Goal: Task Accomplishment & Management: Use online tool/utility

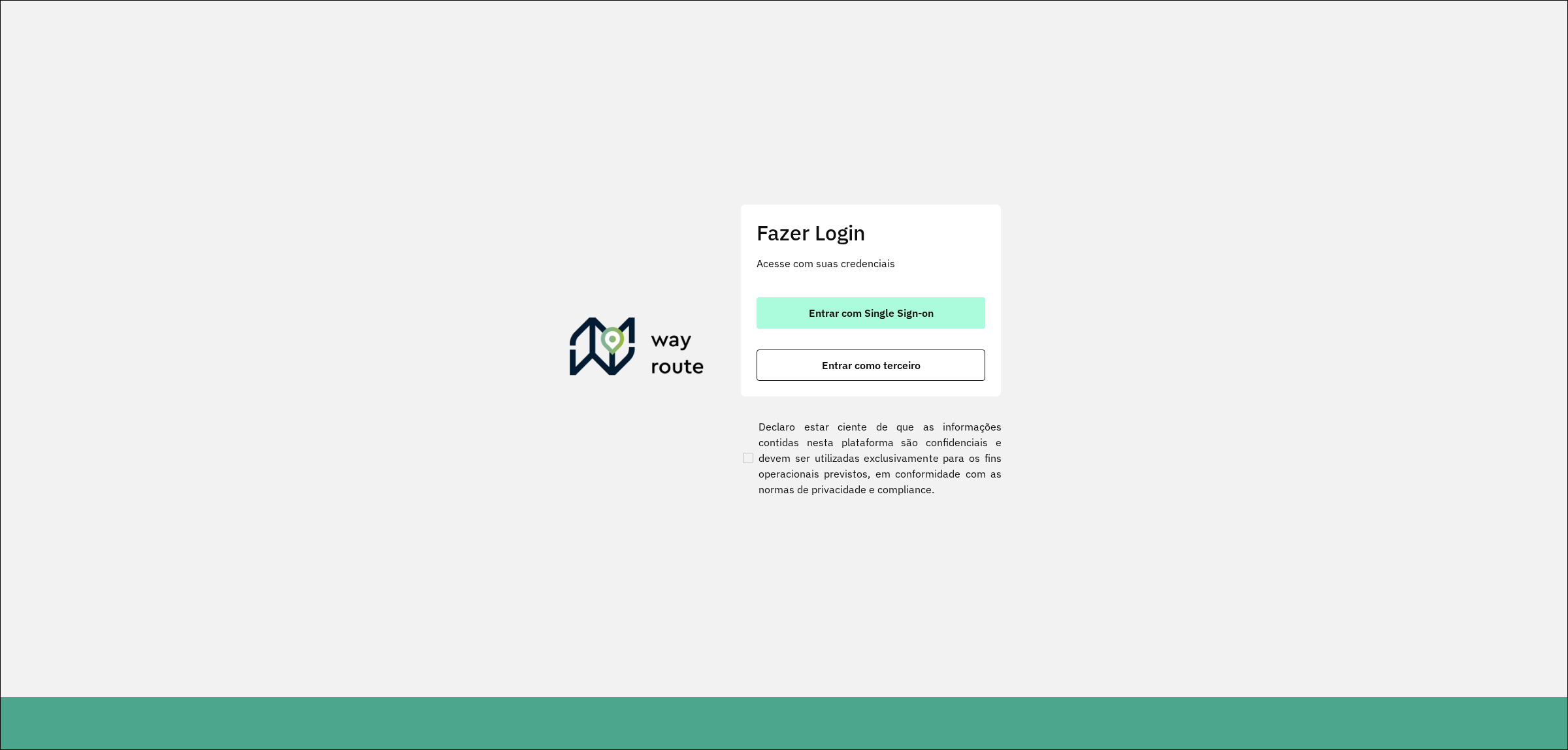
click at [872, 302] on button "Entrar com Single Sign-on" at bounding box center [871, 313] width 229 height 31
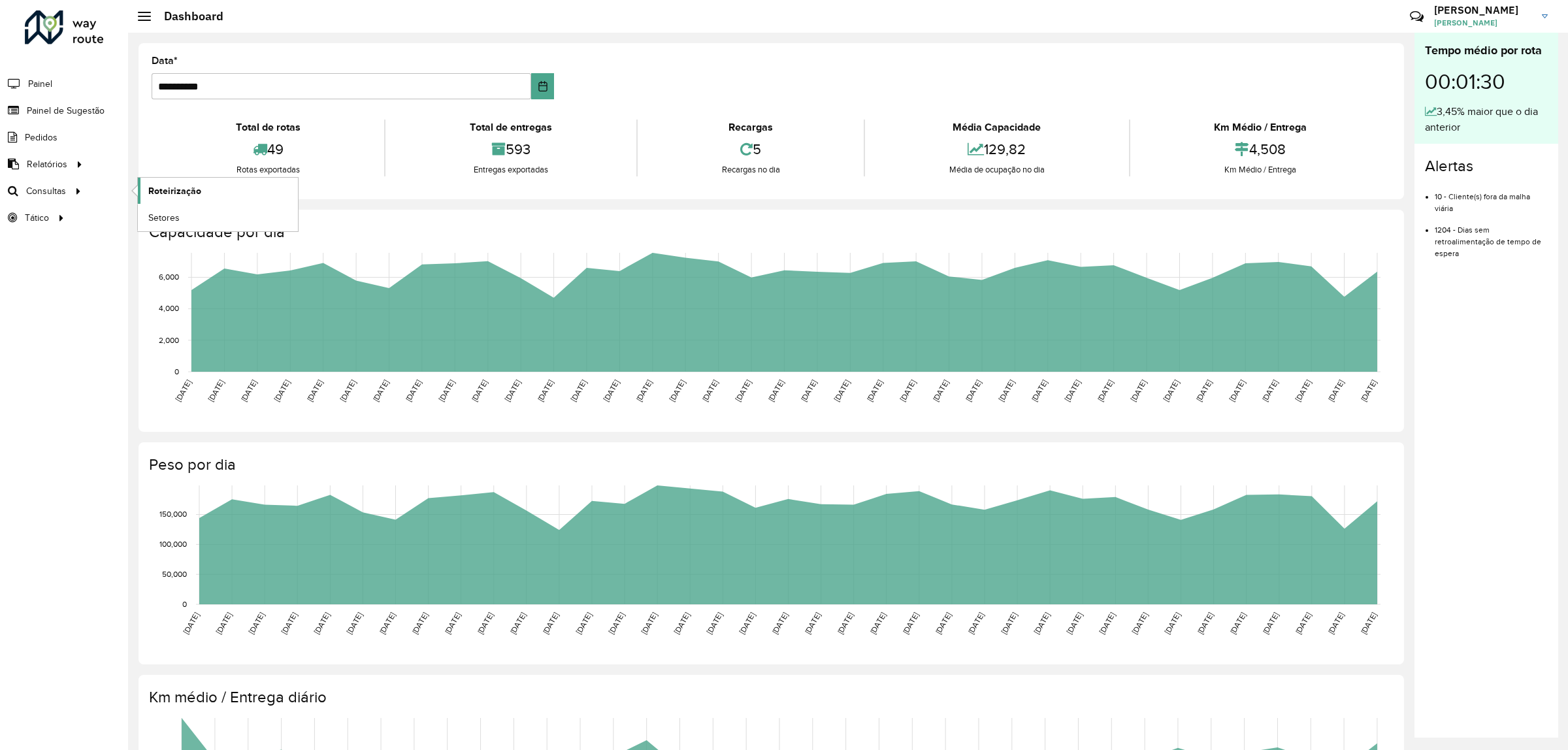
click at [148, 198] on span "Roteirização" at bounding box center [174, 191] width 53 height 14
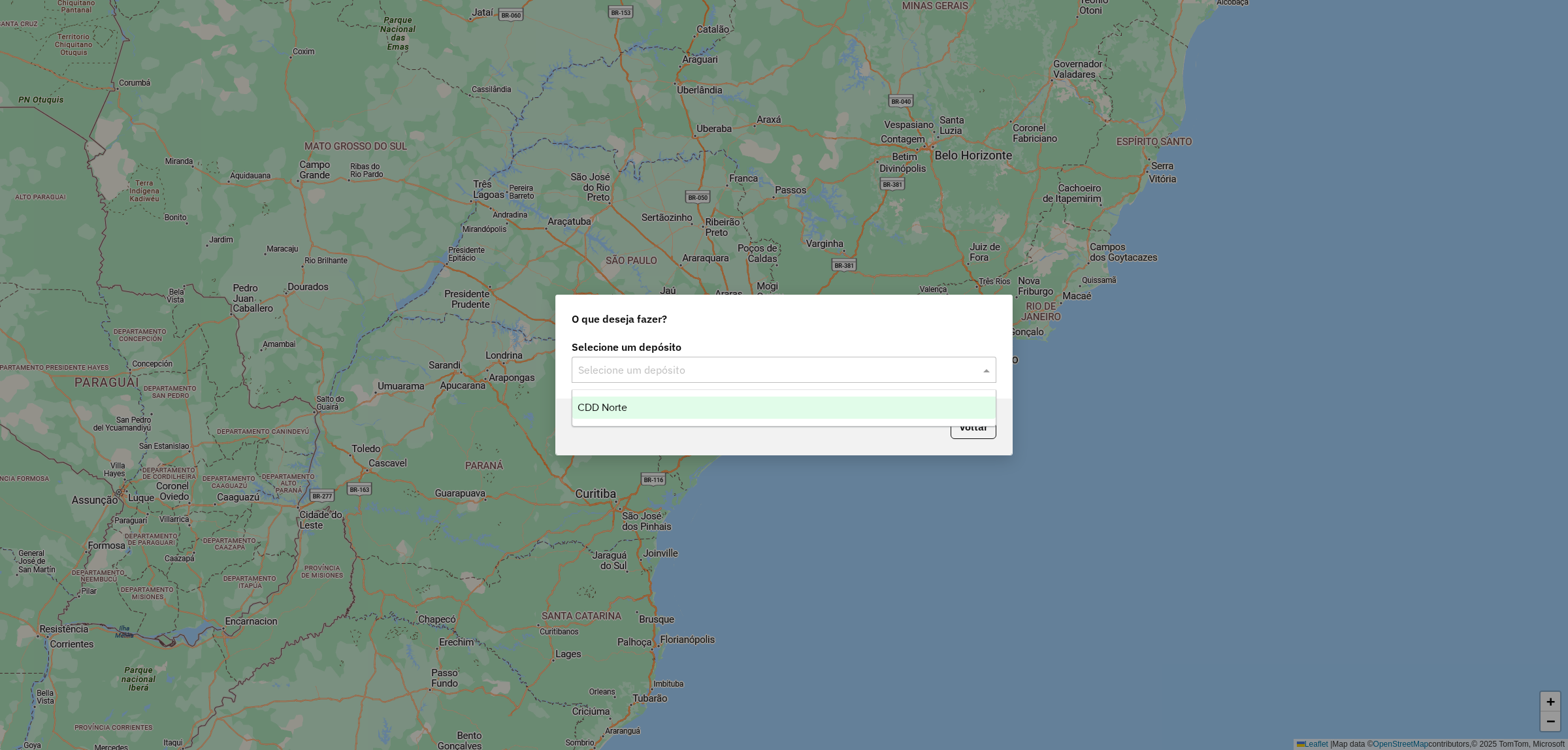
click at [684, 373] on input "text" at bounding box center [771, 370] width 385 height 16
click at [659, 399] on div "CDD Norte" at bounding box center [784, 408] width 423 height 22
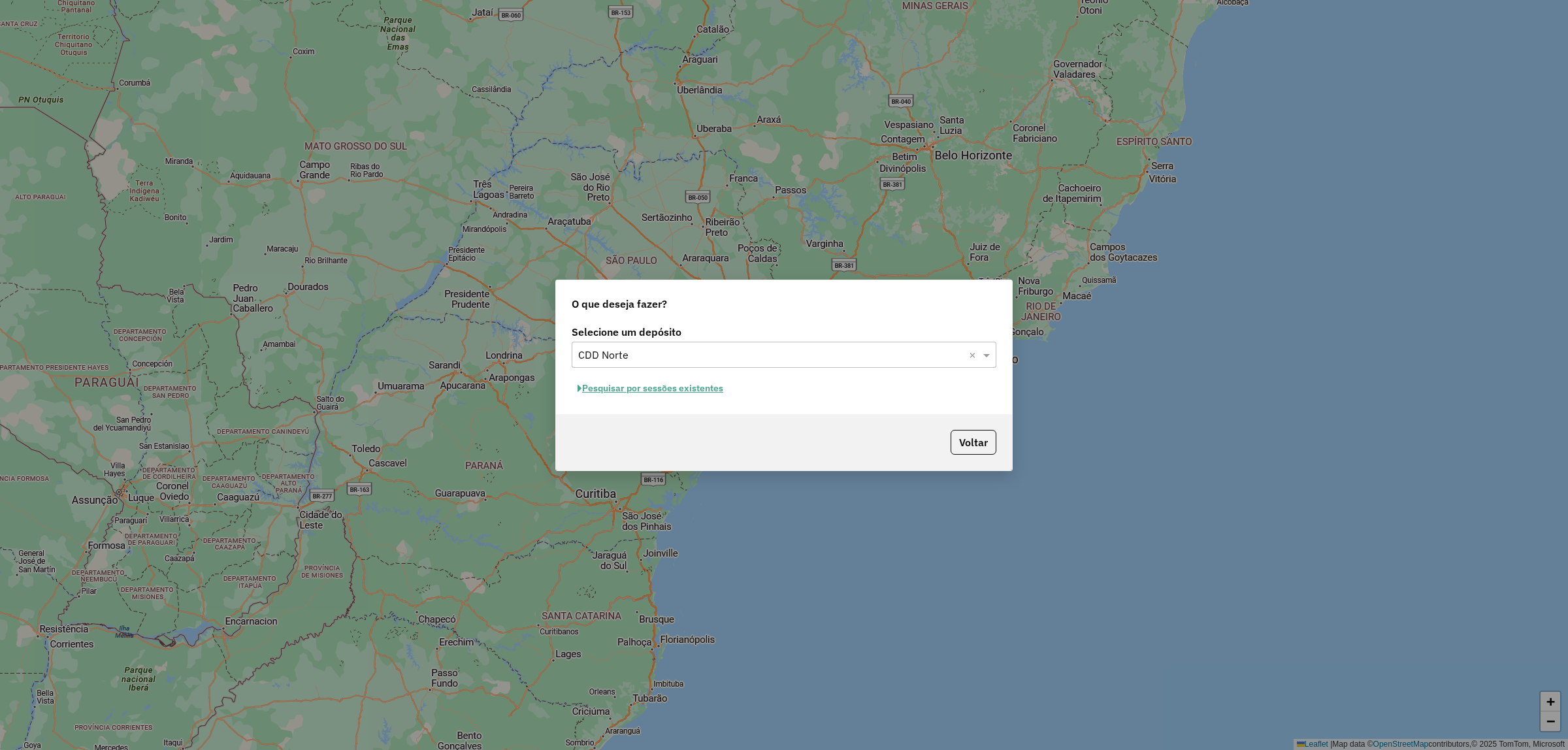
click at [656, 397] on button "Pesquisar por sessões existentes" at bounding box center [650, 388] width 157 height 20
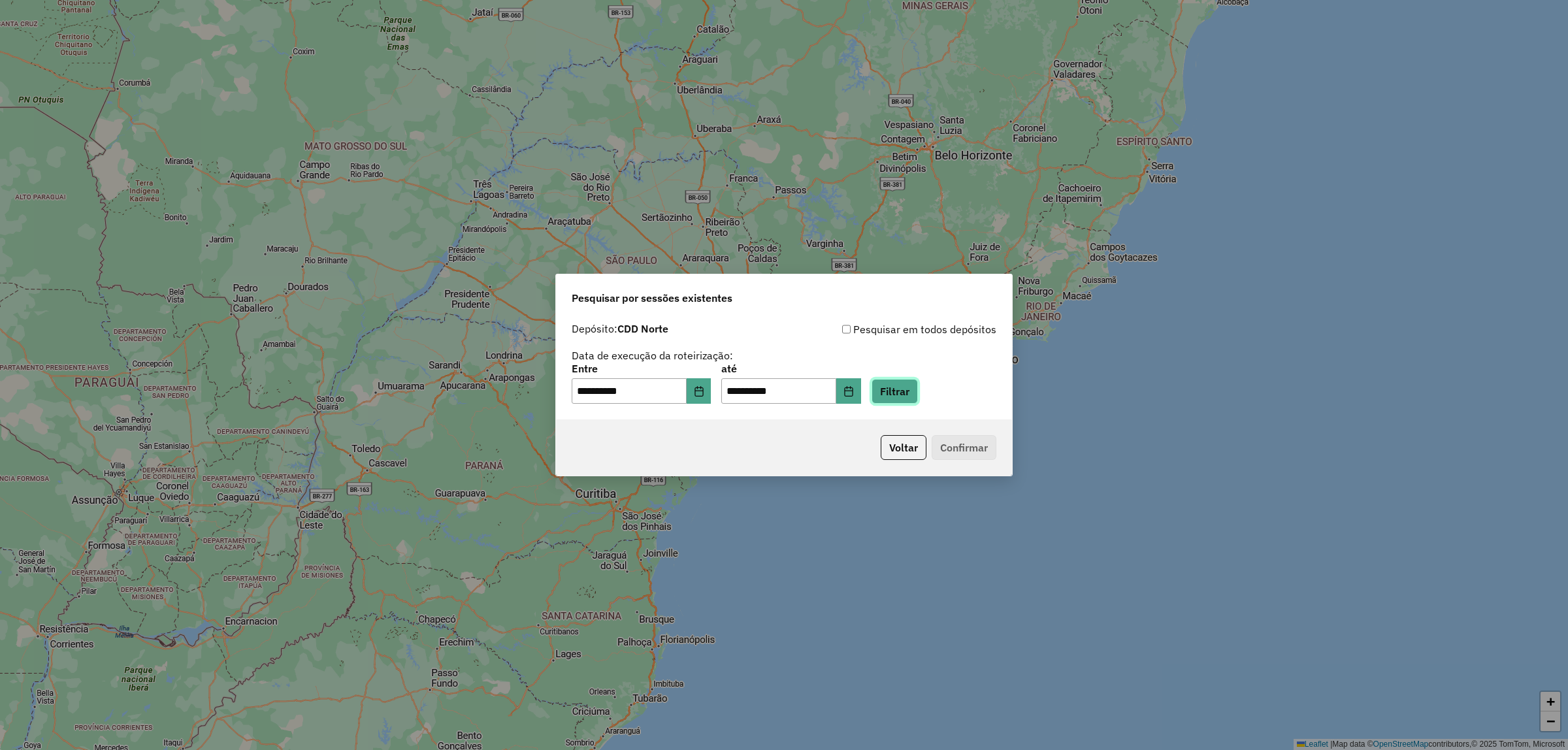
click at [901, 392] on button "Filtrar" at bounding box center [895, 391] width 47 height 25
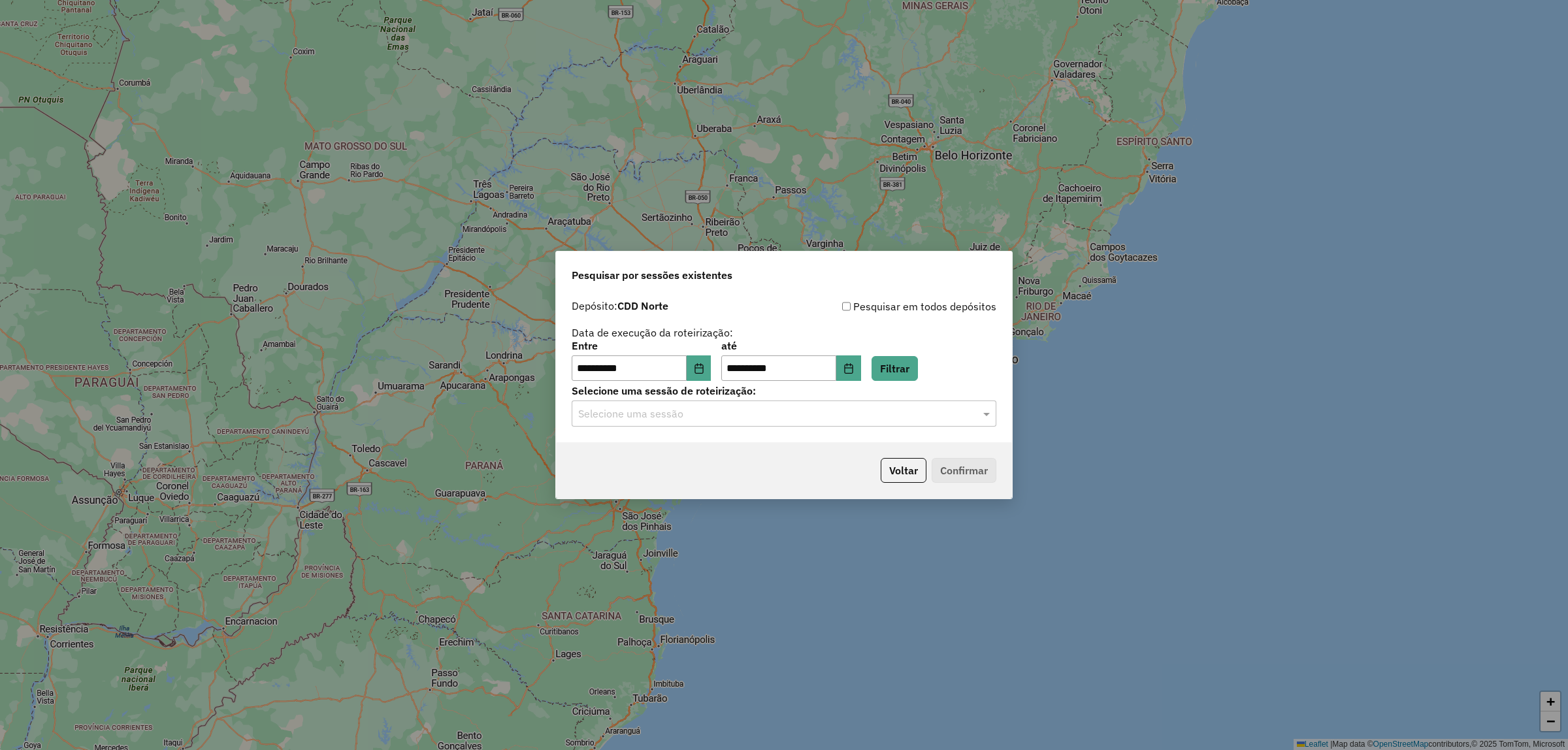
click at [895, 420] on input "text" at bounding box center [771, 414] width 385 height 16
click at [682, 455] on span "1293555 - 13/10/2025 16:57" at bounding box center [629, 452] width 104 height 11
click at [985, 479] on button "Confirmar" at bounding box center [964, 471] width 65 height 25
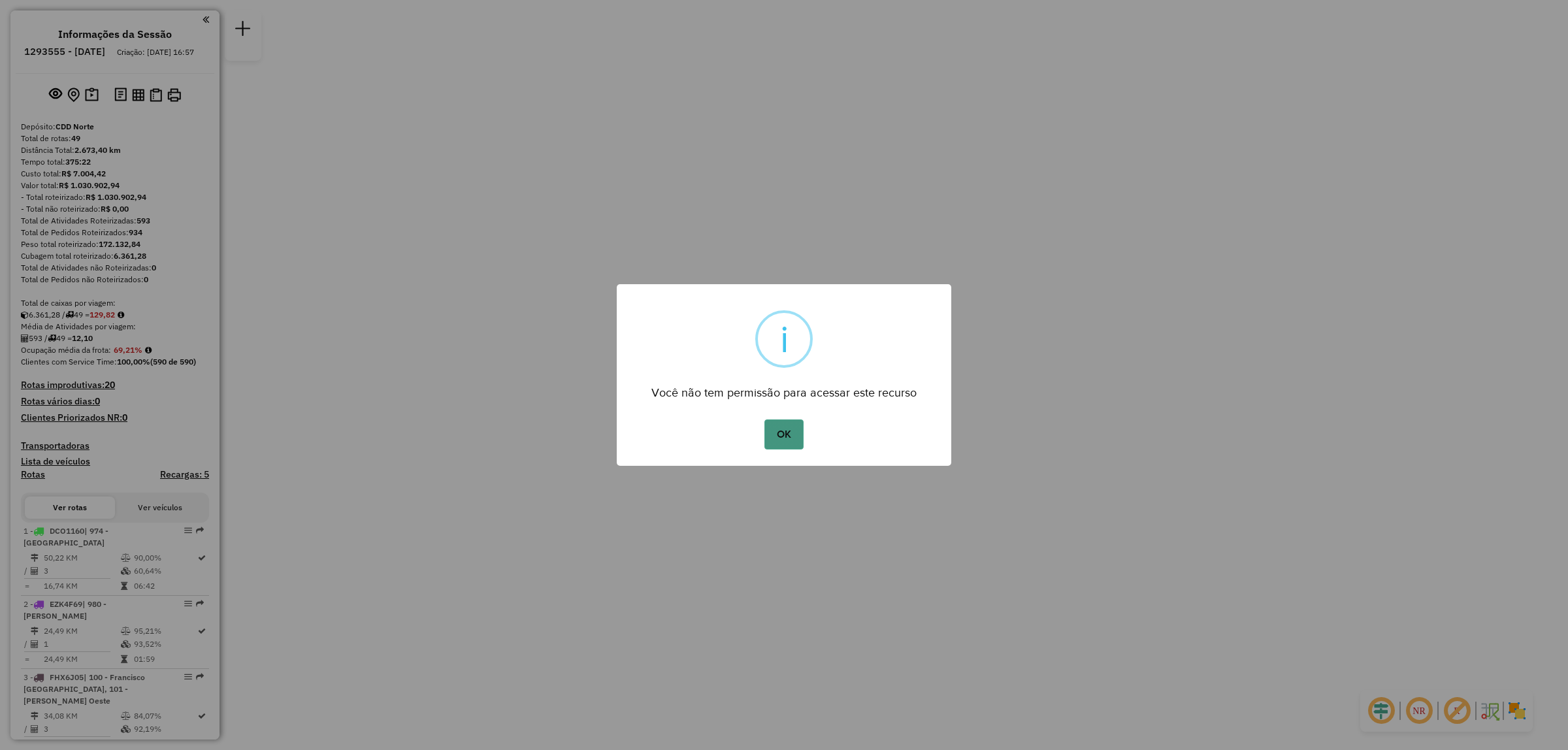
click at [784, 430] on button "OK" at bounding box center [783, 435] width 39 height 30
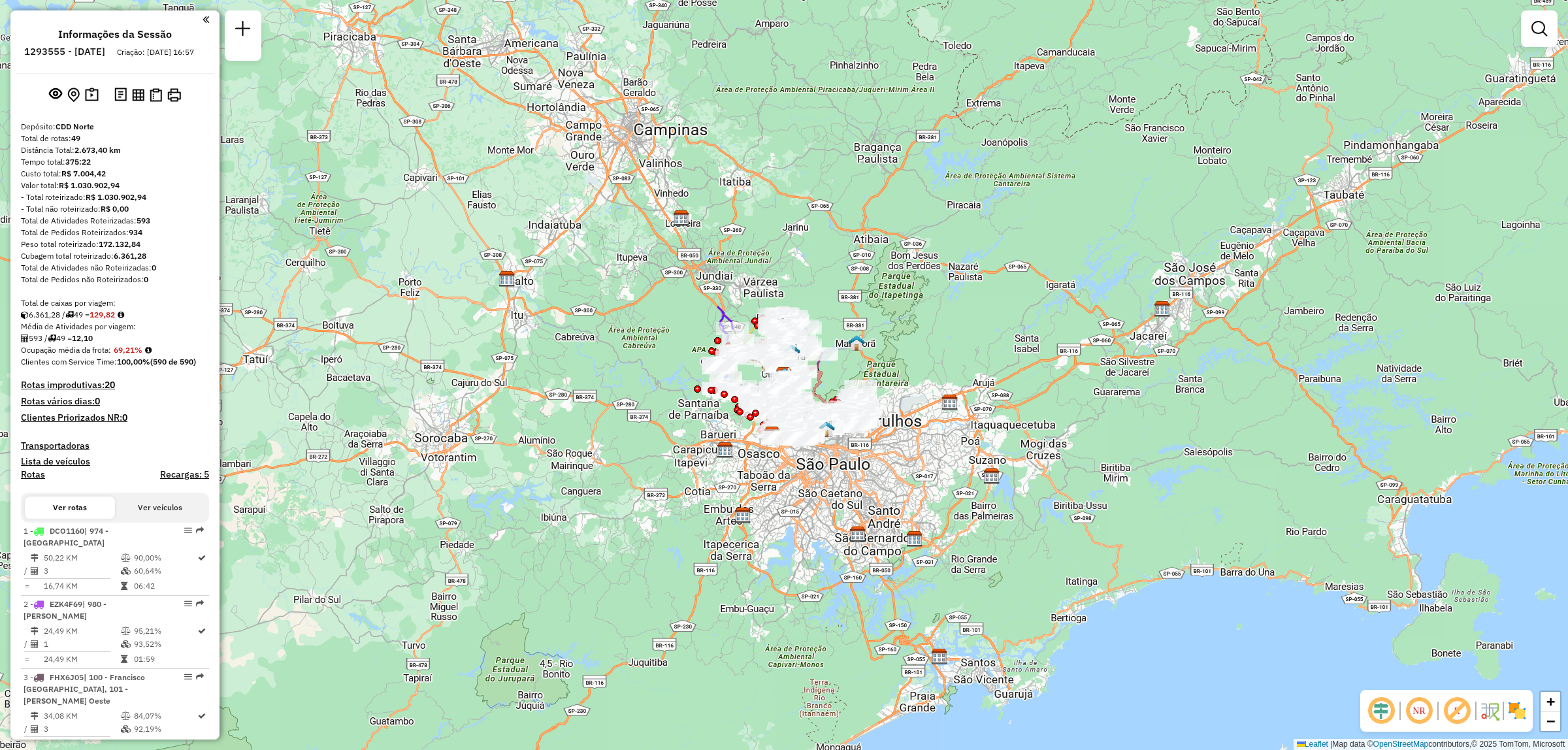
scroll to position [1518, 0]
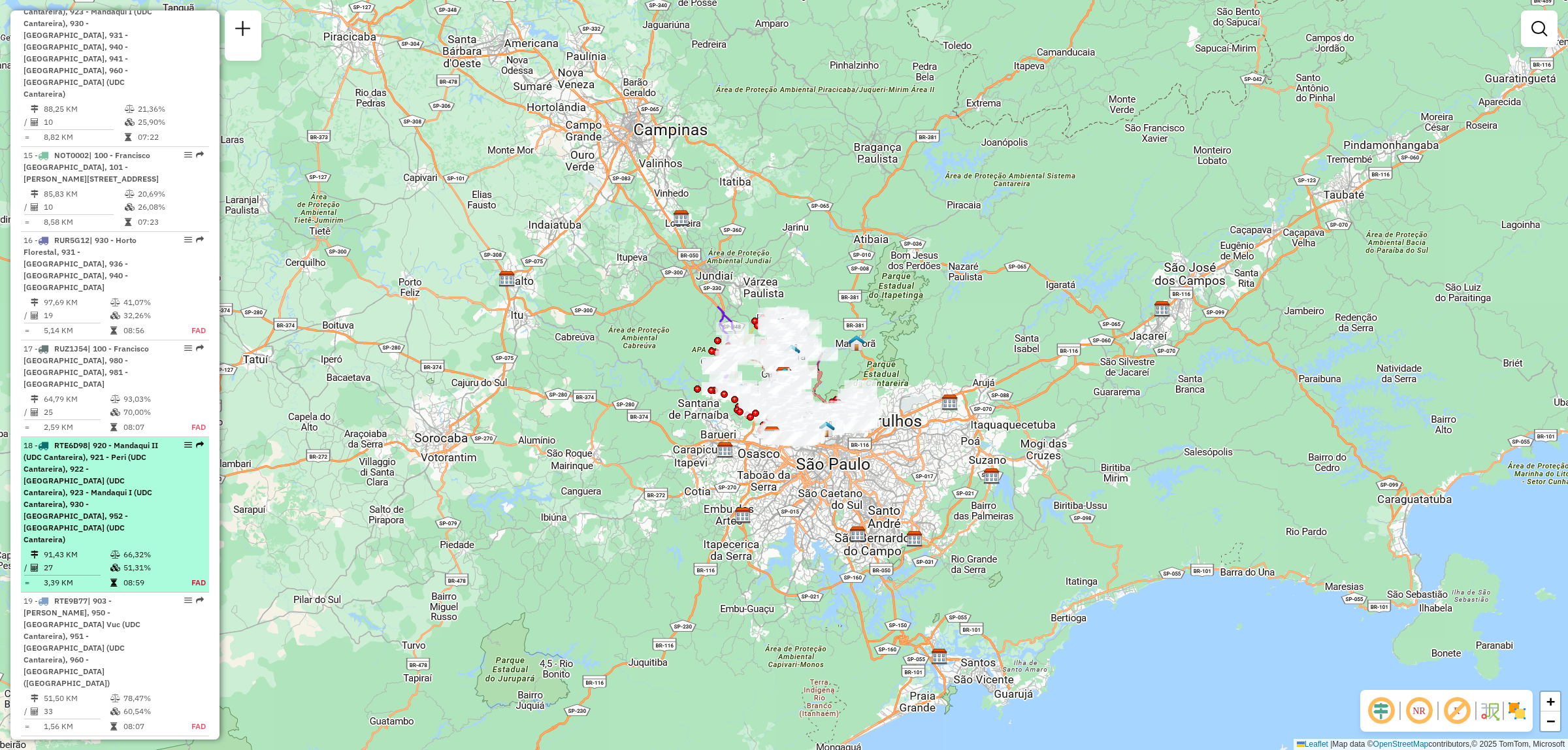
click at [191, 441] on div at bounding box center [184, 445] width 39 height 8
select select "**********"
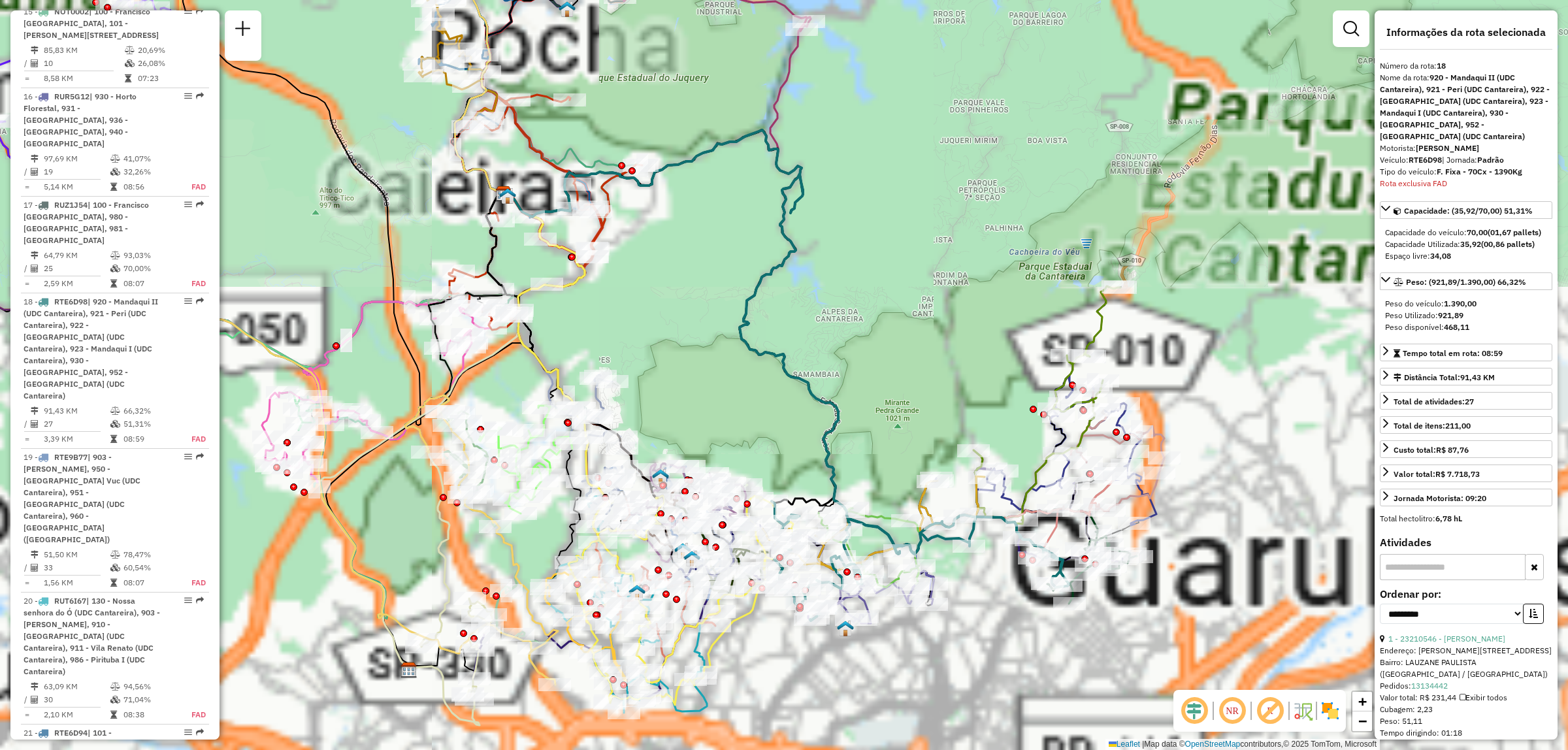
scroll to position [1874, 0]
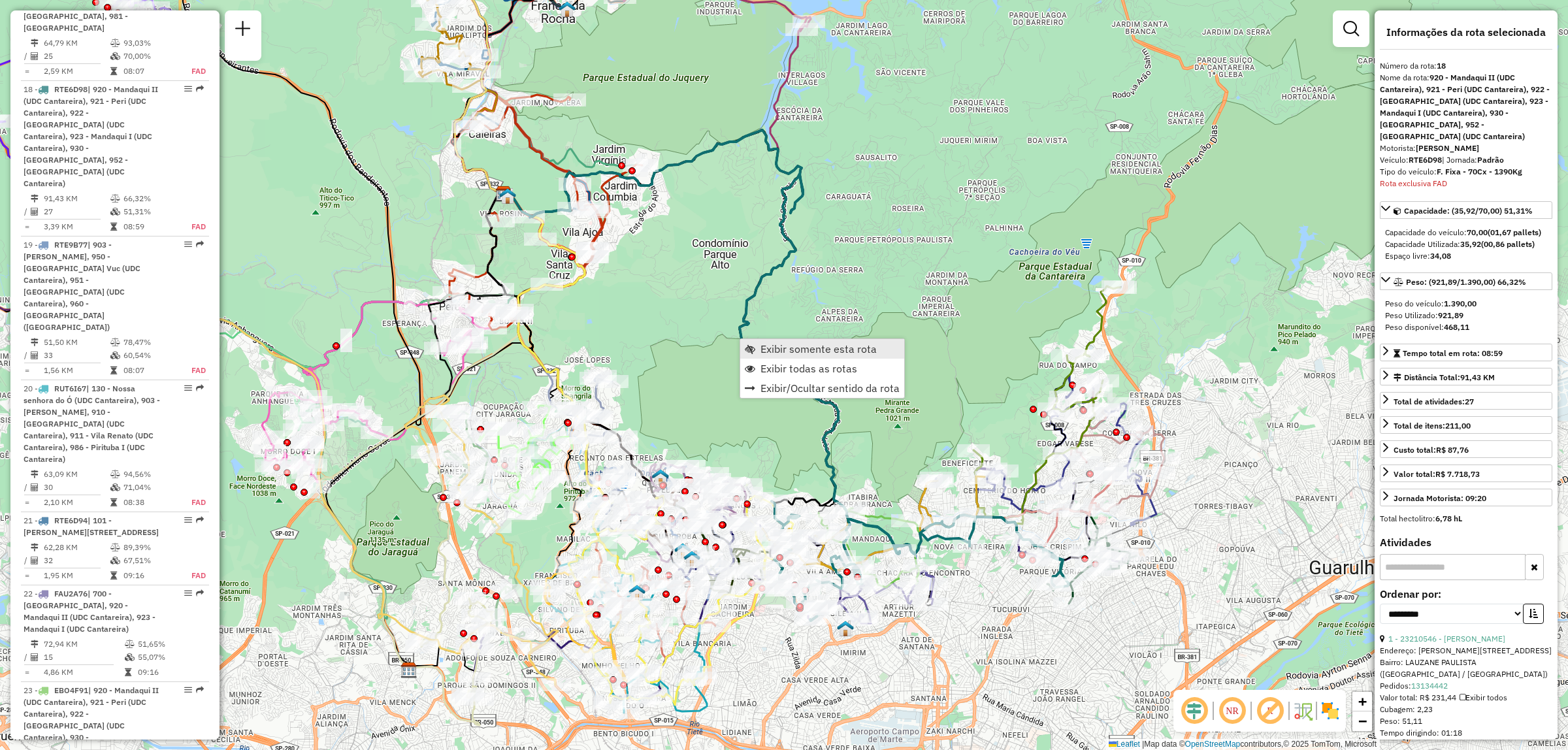
click at [794, 344] on span "Exibir somente esta rota" at bounding box center [818, 349] width 116 height 10
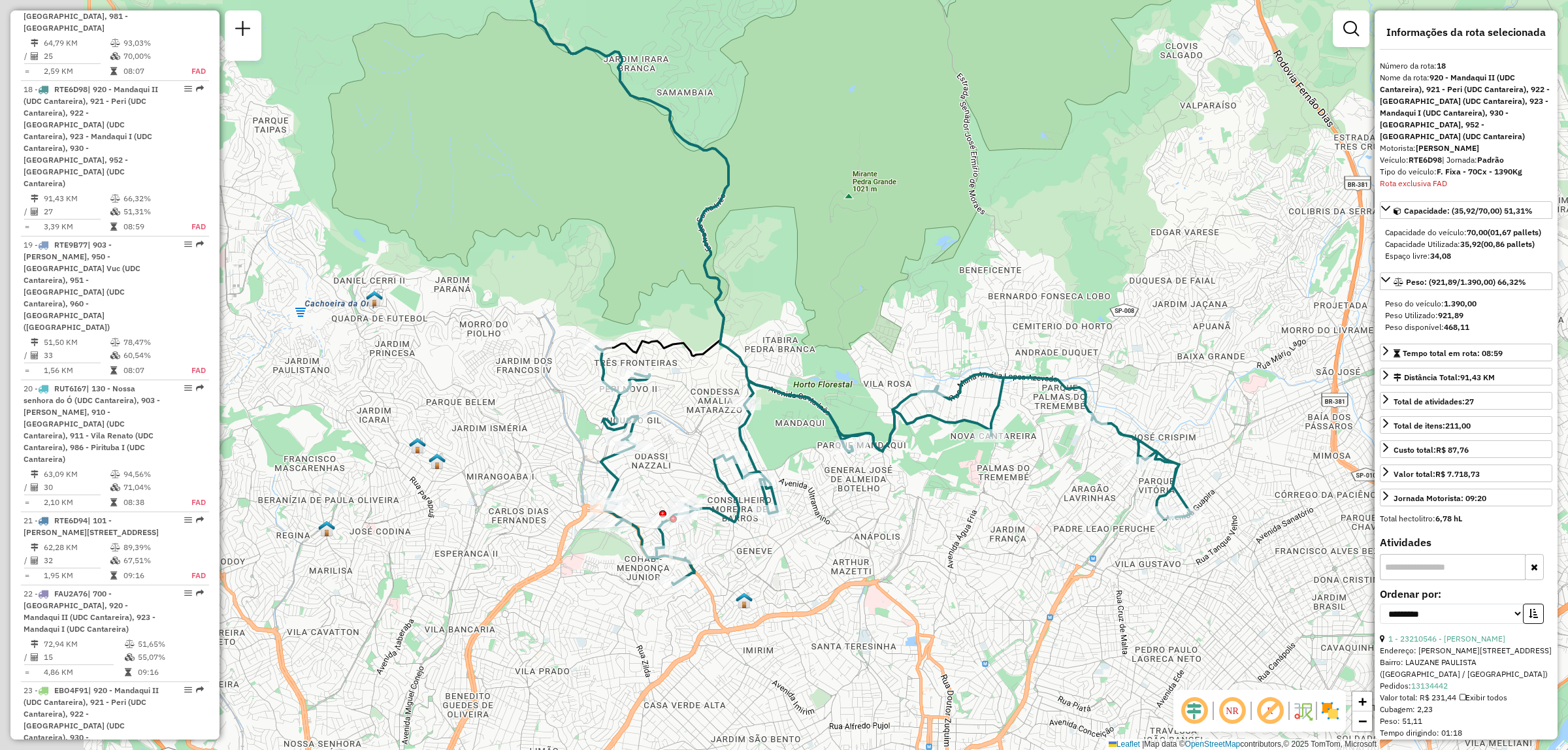
drag, startPoint x: 1088, startPoint y: 490, endPoint x: 1226, endPoint y: 351, distance: 195.9
click at [1226, 351] on div "Janela de atendimento Grade de atendimento Capacidade Transportadoras Veículos …" at bounding box center [784, 375] width 1568 height 750
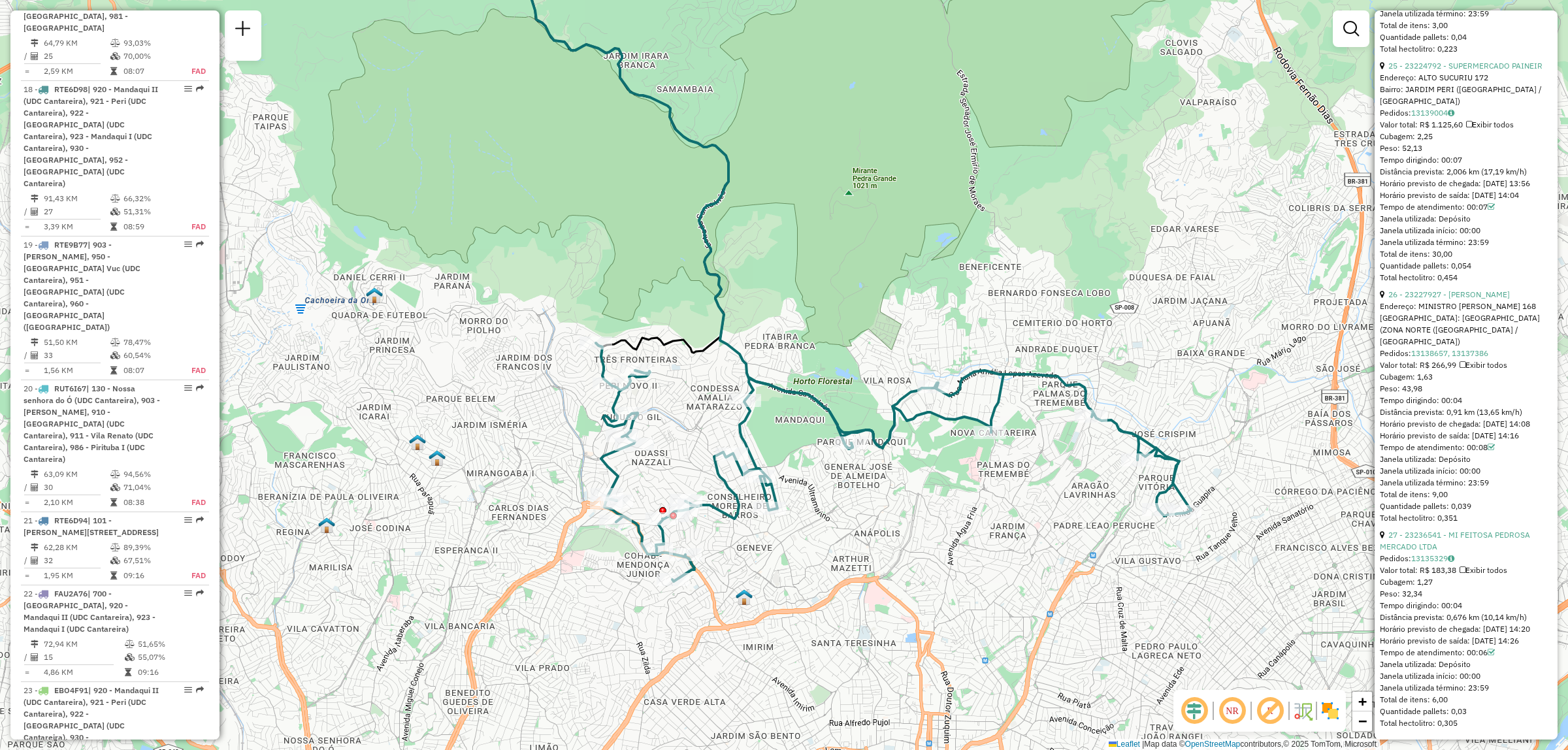
scroll to position [1433, 0]
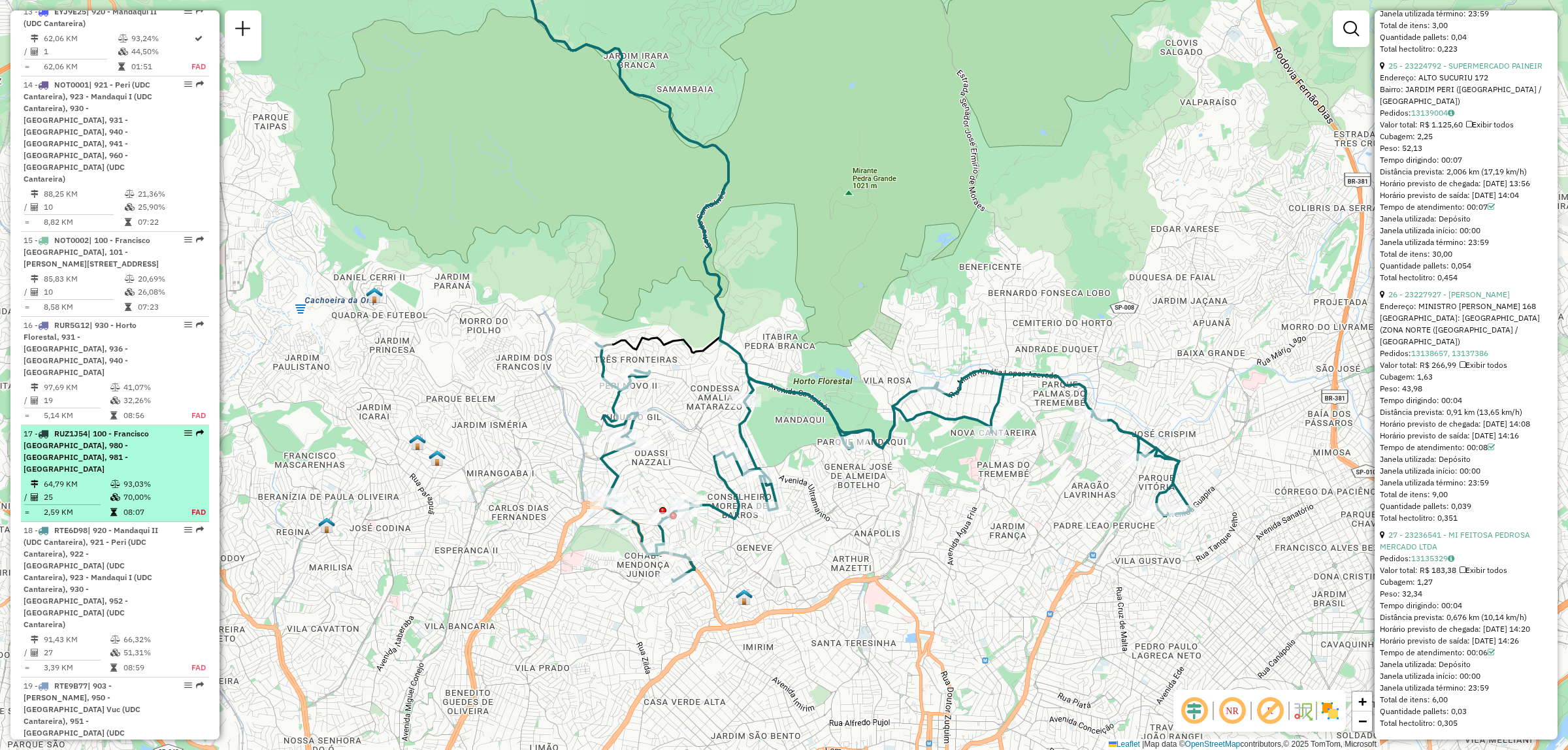
click at [200, 429] on em at bounding box center [200, 433] width 8 height 8
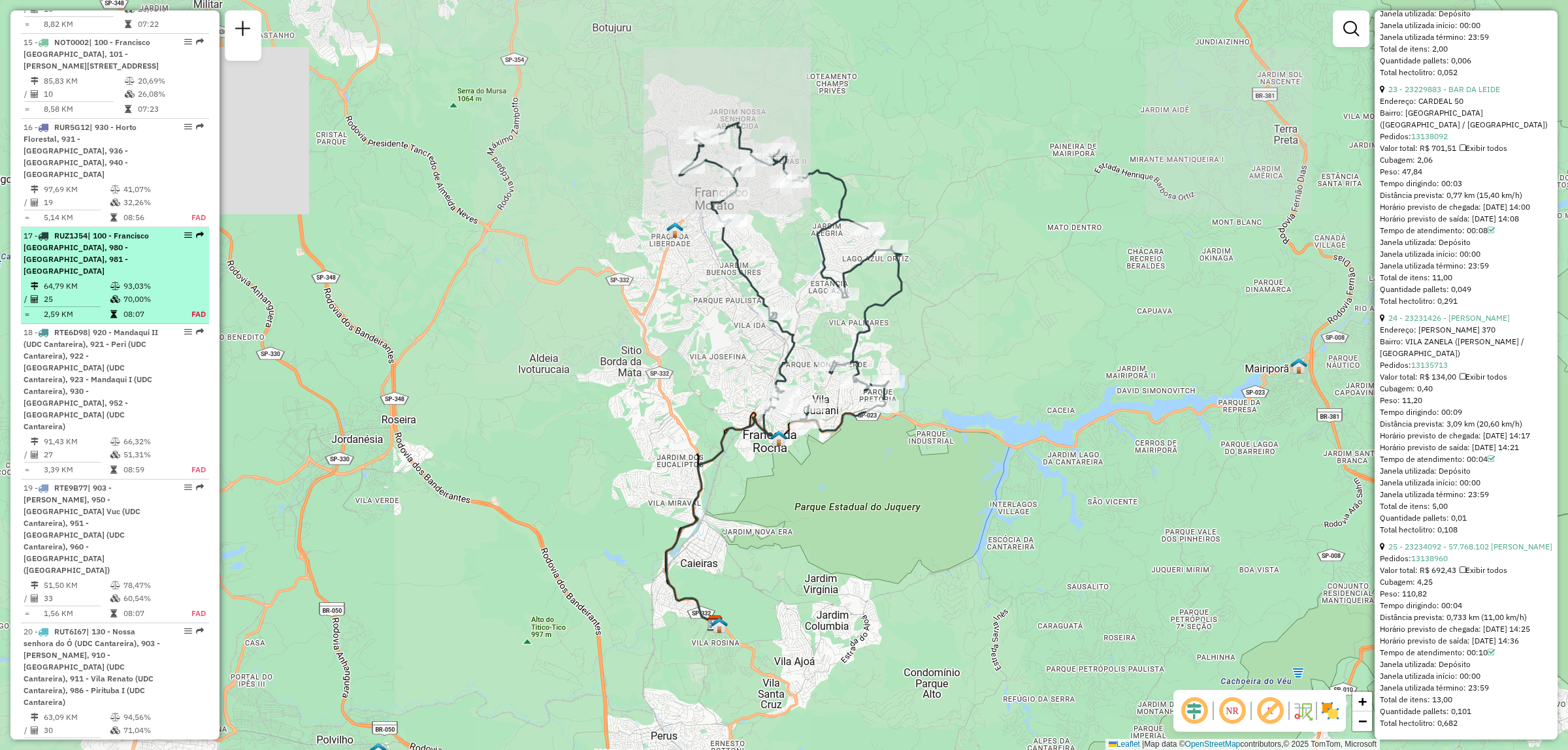
scroll to position [1789, 0]
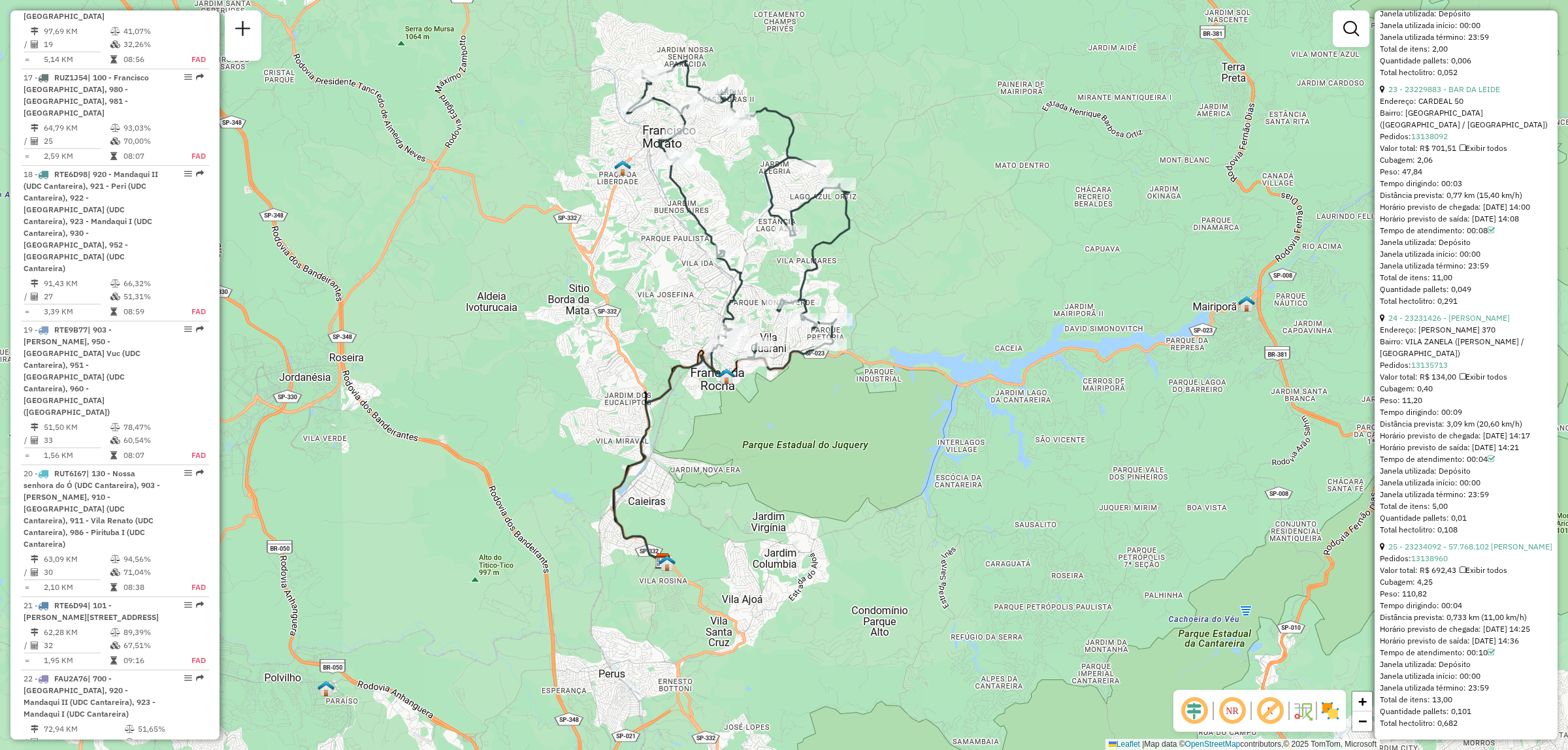
drag, startPoint x: 1051, startPoint y: 254, endPoint x: 982, endPoint y: 188, distance: 95.5
click at [982, 188] on div "Janela de atendimento Grade de atendimento Capacidade Transportadoras Veículos …" at bounding box center [784, 375] width 1568 height 750
